Goal: Task Accomplishment & Management: Use online tool/utility

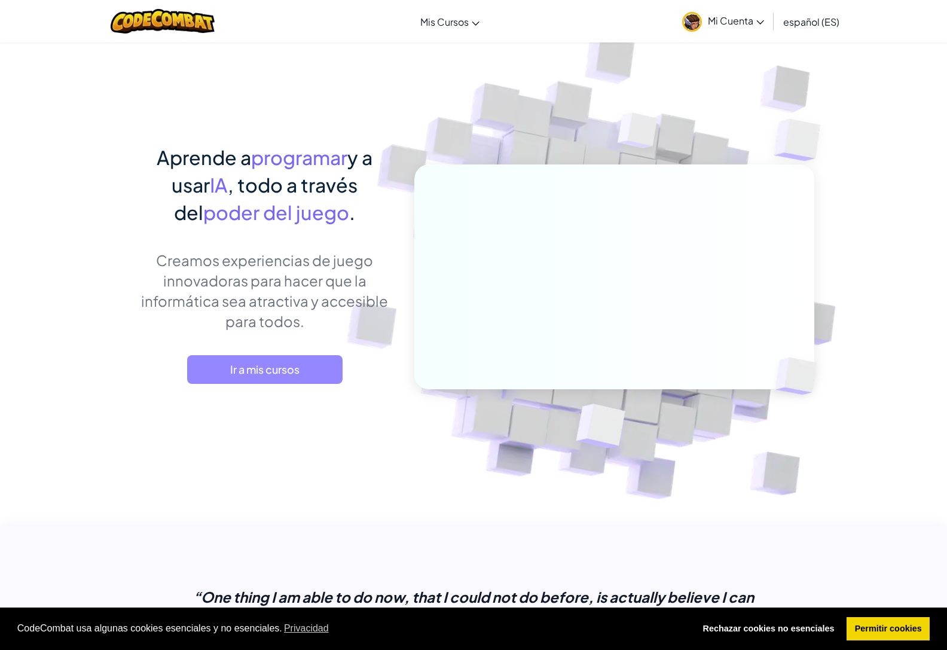
click at [308, 368] on span "Ir a mis cursos" at bounding box center [264, 369] width 155 height 29
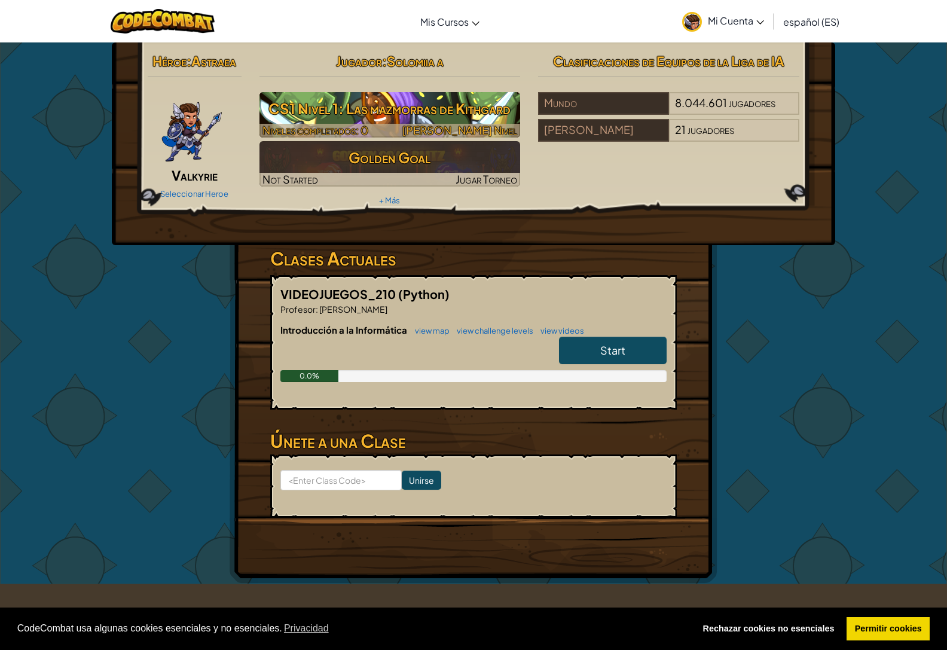
click at [391, 114] on h3 "CS1 Nivel 1: Las mazmorras de Kithgard" at bounding box center [389, 108] width 261 height 27
click at [382, 97] on h3 "CS1 Nivel 1: Las mazmorras de Kithgard" at bounding box center [389, 108] width 261 height 27
click at [486, 130] on span "[PERSON_NAME] Nivel" at bounding box center [459, 130] width 115 height 14
click at [345, 105] on h3 "CS1 Nivel 1: Las mazmorras de Kithgard" at bounding box center [389, 108] width 261 height 27
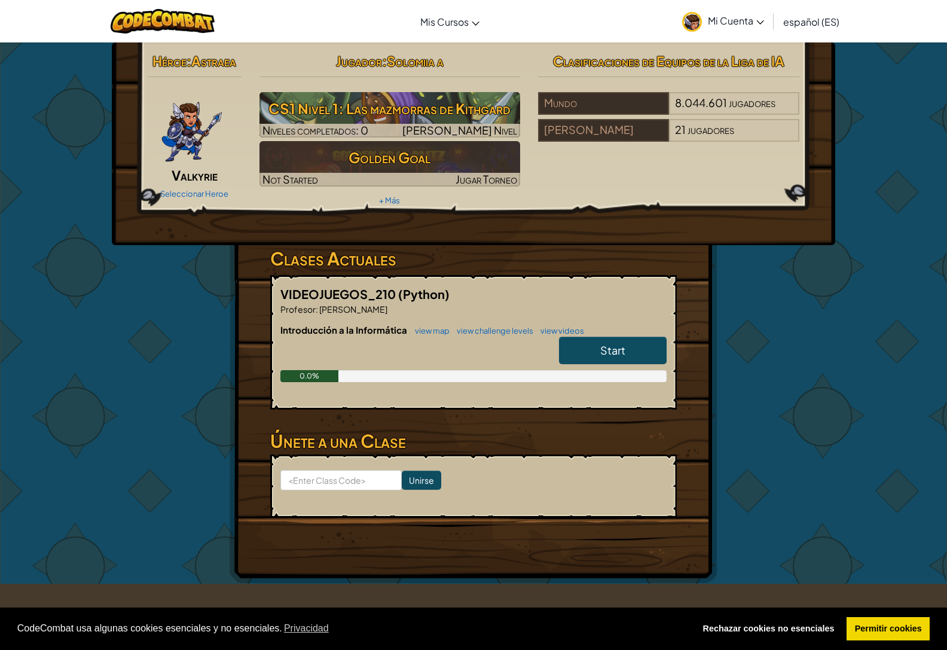
click at [587, 353] on link "Start" at bounding box center [613, 349] width 108 height 27
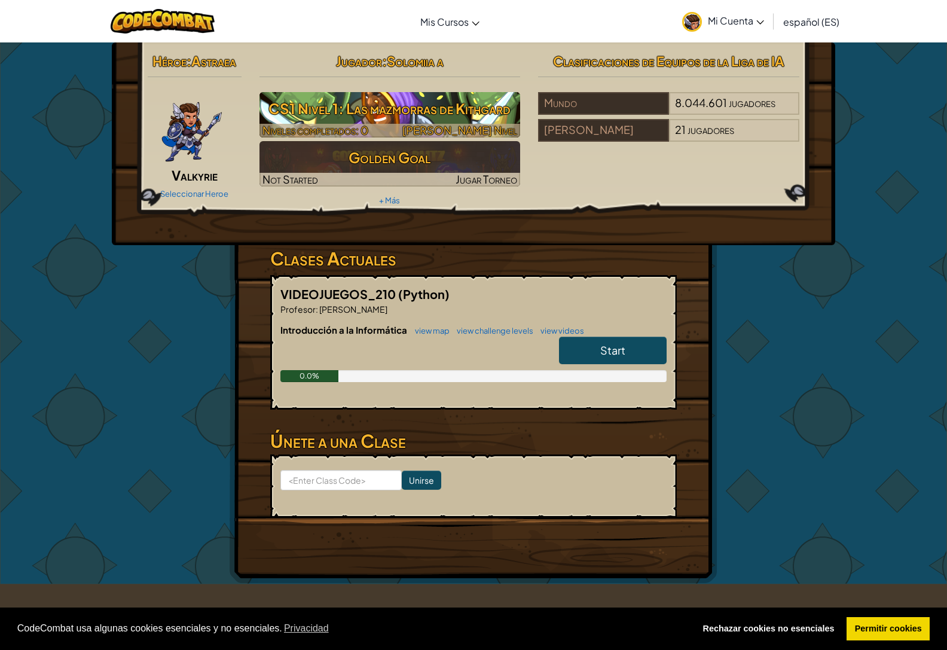
click at [334, 112] on h3 "CS1 Nivel 1: Las mazmorras de Kithgard" at bounding box center [389, 108] width 261 height 27
click at [426, 130] on span "[PERSON_NAME] Nivel" at bounding box center [459, 130] width 115 height 14
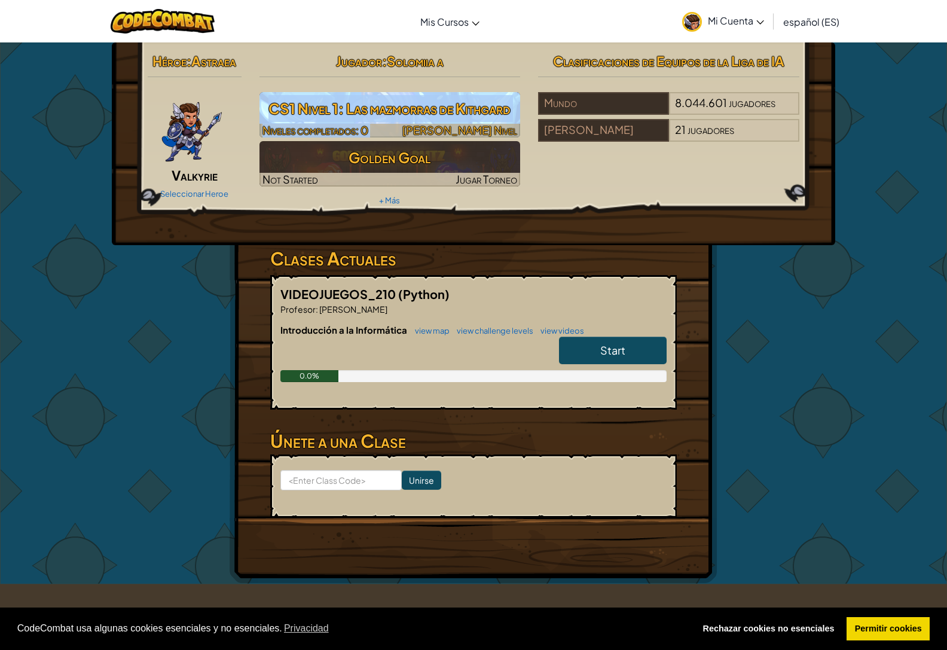
click at [426, 130] on span "[PERSON_NAME] Nivel" at bounding box center [459, 130] width 115 height 14
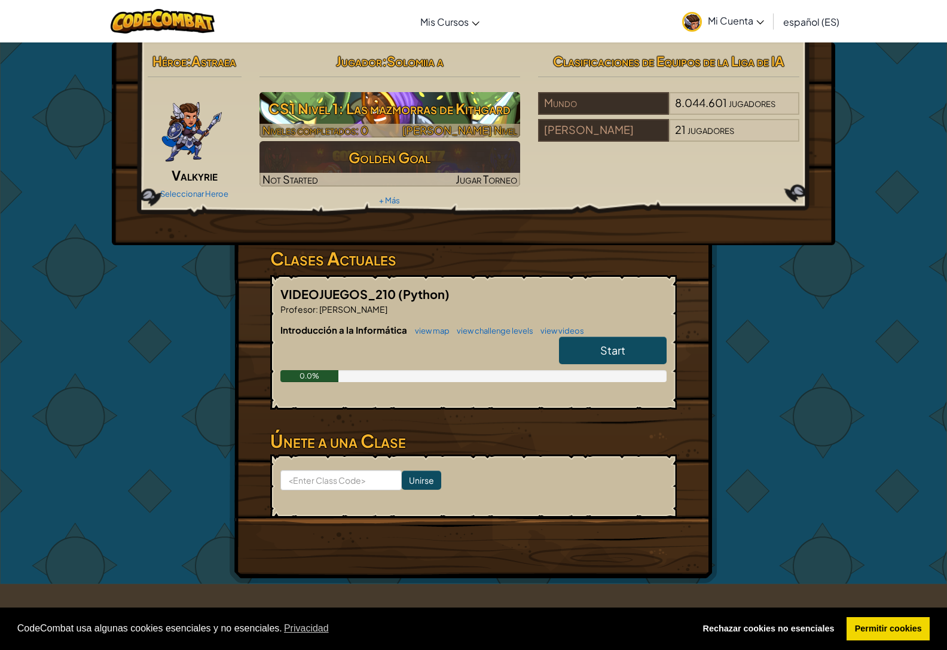
click at [397, 126] on div at bounding box center [389, 131] width 261 height 14
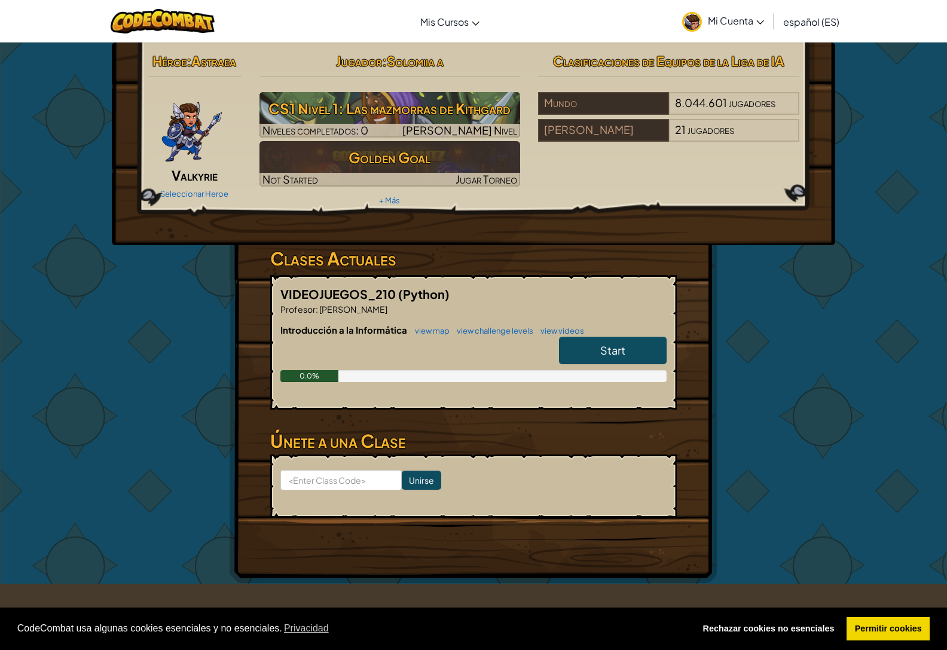
click at [570, 348] on link "Start" at bounding box center [613, 349] width 108 height 27
click at [571, 347] on link "Start" at bounding box center [613, 349] width 108 height 27
click at [610, 351] on span "Start" at bounding box center [612, 350] width 25 height 14
